Goal: Connect with others: Connect with others

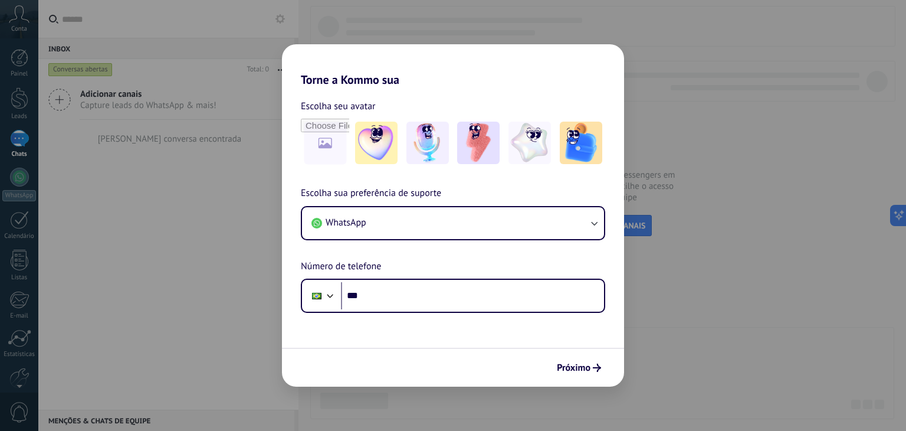
drag, startPoint x: 0, startPoint y: 0, endPoint x: 401, endPoint y: 333, distance: 520.8
click at [401, 333] on form "Escolha seu avatar [PERSON_NAME] sua preferência de suporte WhatsApp Número de …" at bounding box center [453, 237] width 342 height 300
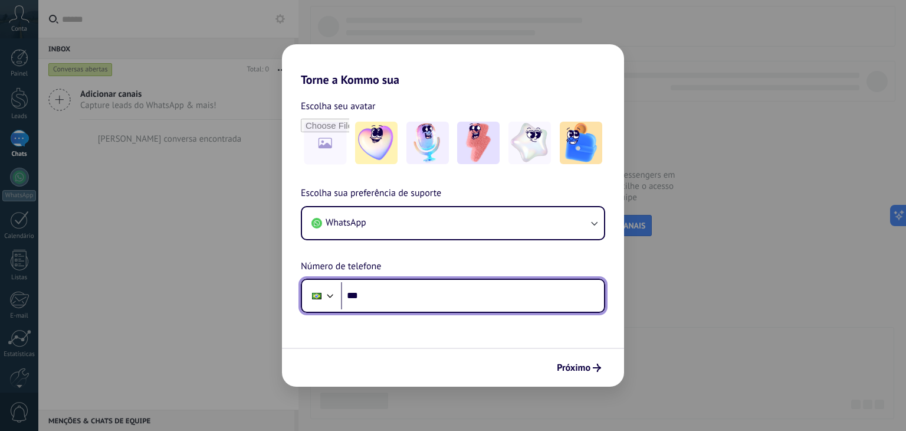
click at [402, 289] on input "***" at bounding box center [472, 295] width 263 height 27
type input "**********"
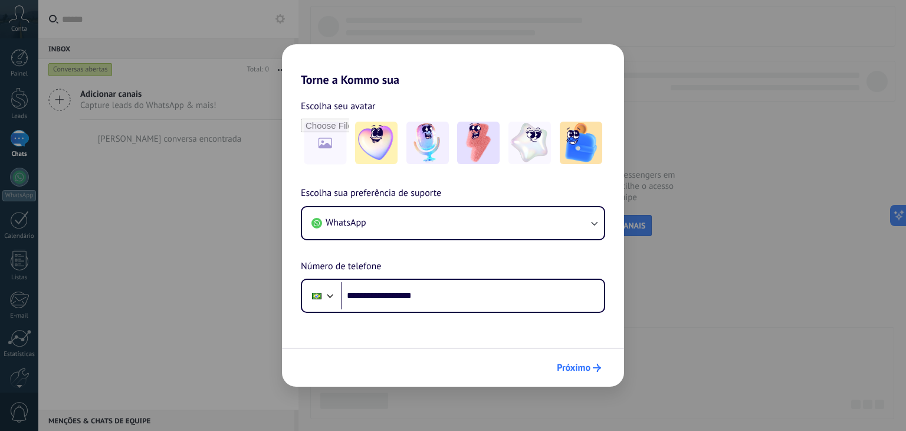
click at [567, 375] on button "Próximo" at bounding box center [579, 368] width 55 height 20
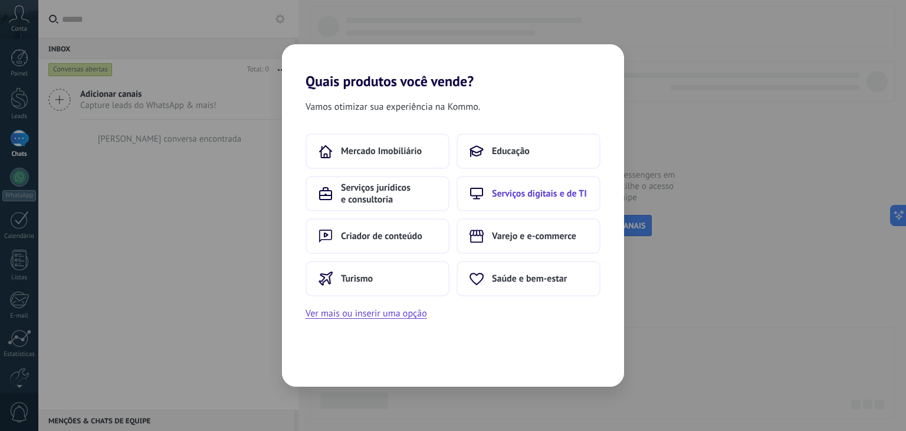
click at [519, 195] on span "Serviços digitais e de TI" at bounding box center [539, 194] width 95 height 12
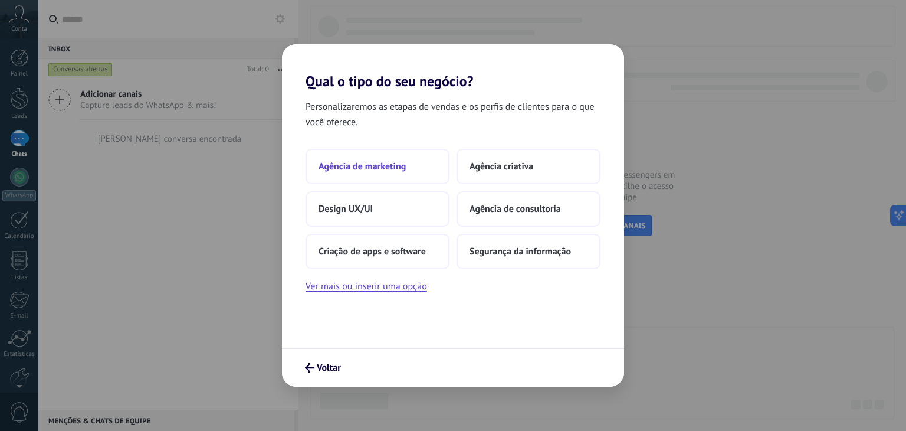
click at [386, 163] on span "Agência de marketing" at bounding box center [362, 166] width 87 height 12
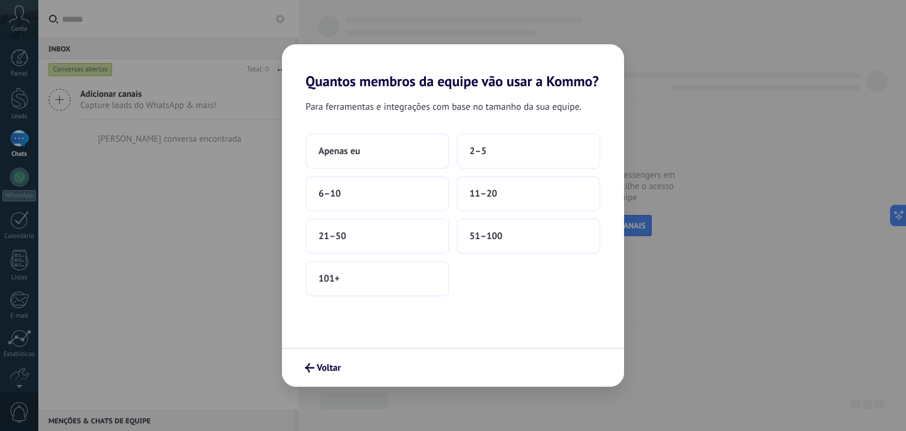
click at [386, 163] on button "Apenas eu" at bounding box center [378, 150] width 144 height 35
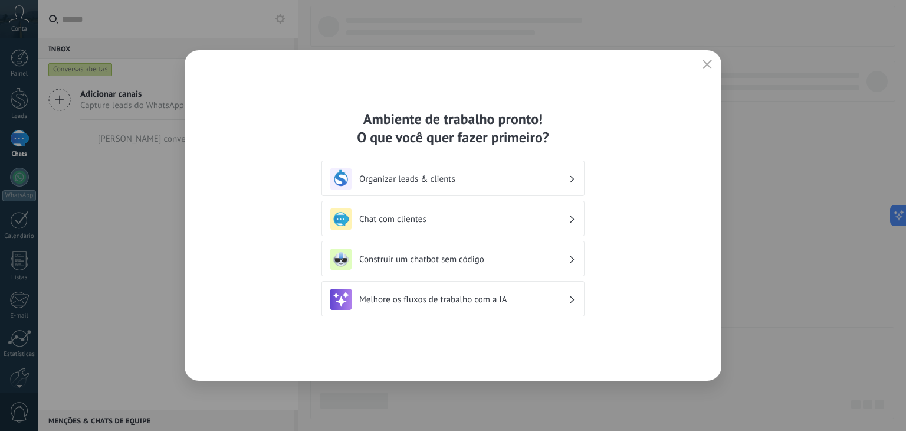
click at [456, 222] on h3 "Chat com clientes" at bounding box center [463, 219] width 209 height 11
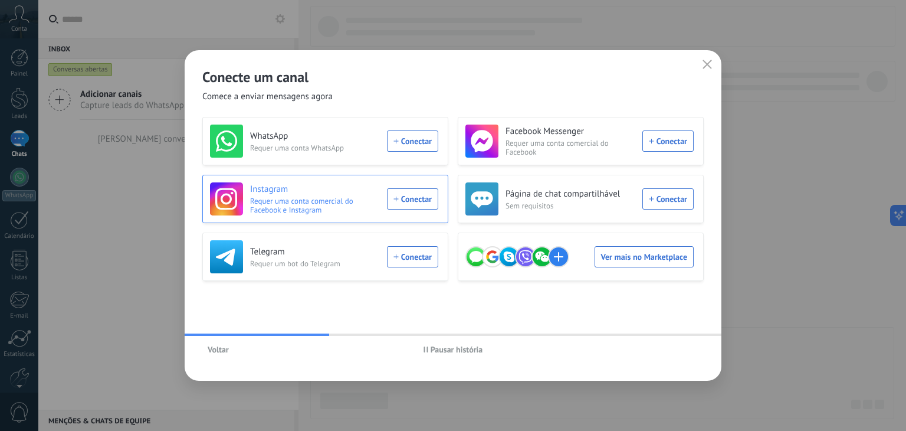
click at [420, 208] on div "Instagram Requer uma conta comercial do Facebook e Instagram Conectar" at bounding box center [324, 198] width 228 height 33
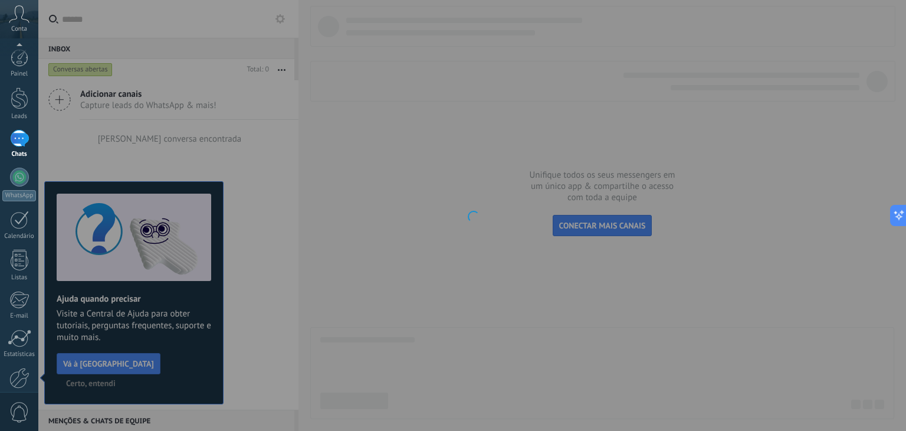
scroll to position [60, 0]
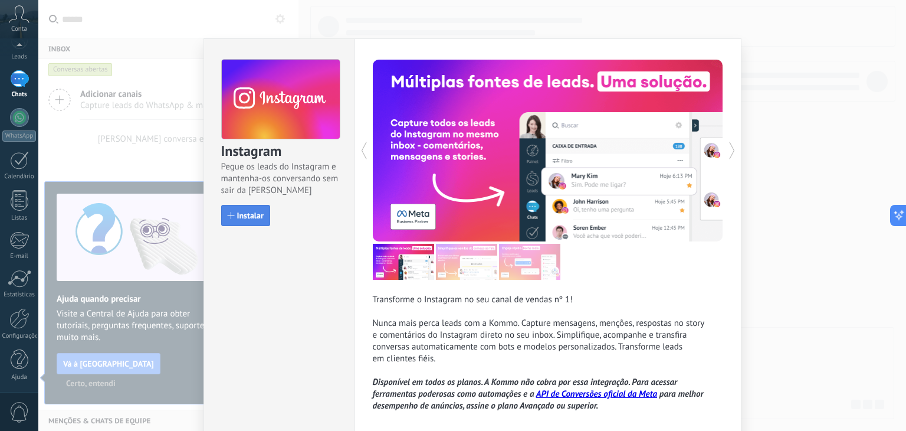
click at [247, 220] on button "Instalar" at bounding box center [245, 215] width 49 height 21
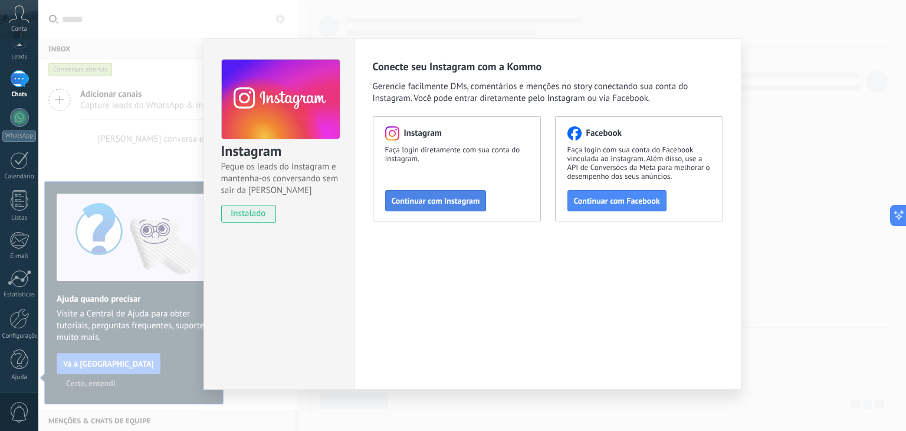
click at [456, 202] on span "Continuar com Instagram" at bounding box center [436, 200] width 89 height 8
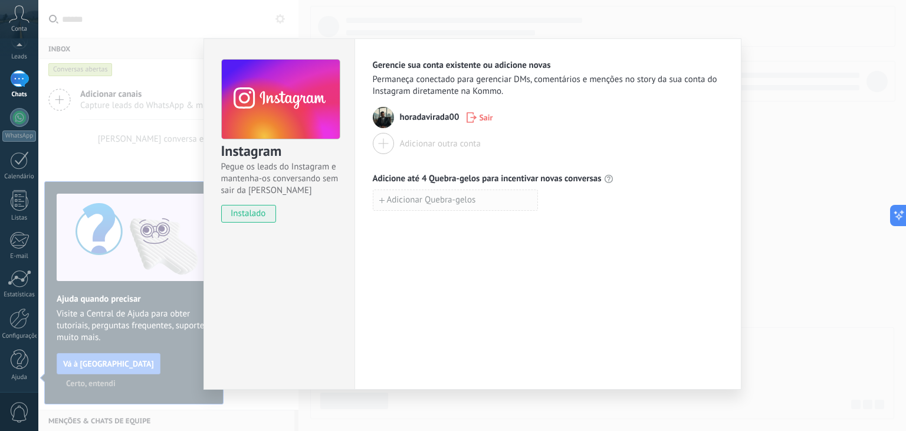
click at [462, 204] on span "Adicionar Quebra-gelos" at bounding box center [431, 200] width 89 height 8
click at [462, 204] on input at bounding box center [455, 199] width 164 height 19
click at [463, 255] on div "Gerencie sua conta existente ou adicione novas Permaneça conectado para gerenci…" at bounding box center [548, 213] width 387 height 351
